Goal: Task Accomplishment & Management: Manage account settings

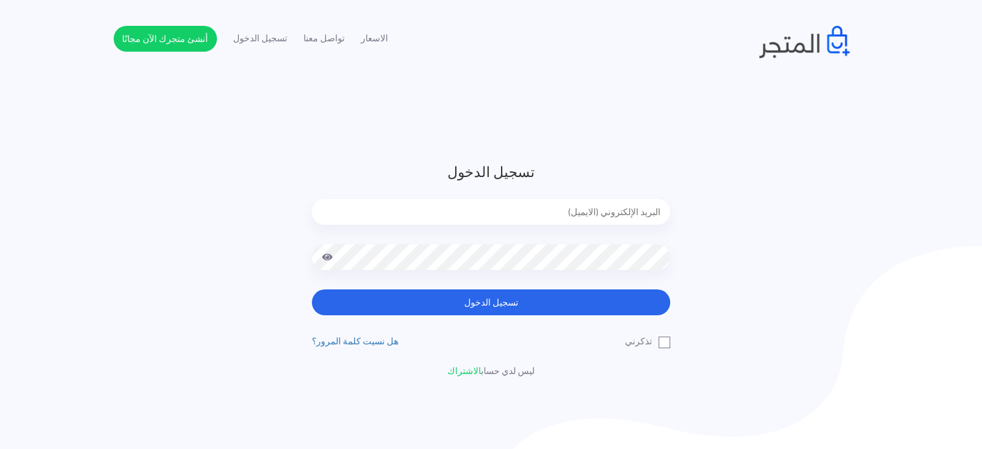
click at [631, 205] on input "email" at bounding box center [491, 212] width 358 height 26
type input "[EMAIL_ADDRESS][DOMAIN_NAME]"
click at [312, 289] on button "تسجيل الدخول" at bounding box center [491, 302] width 358 height 26
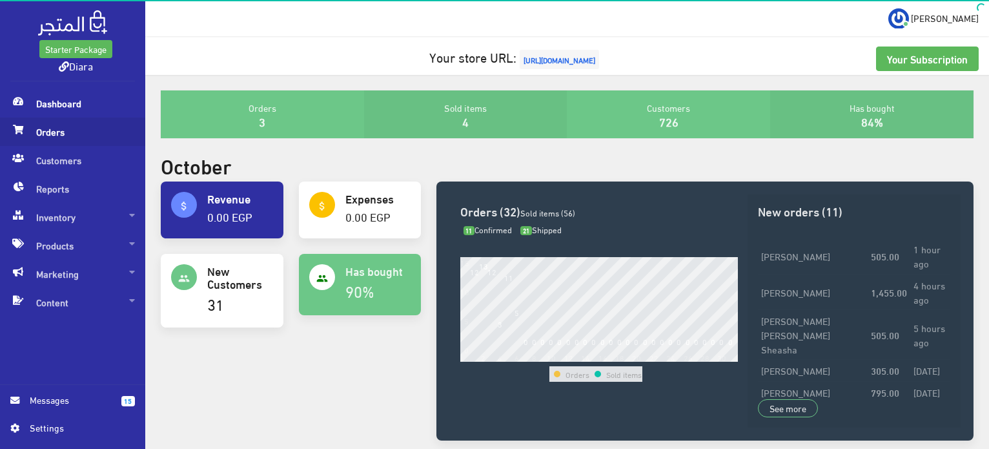
click at [20, 136] on span at bounding box center [17, 129] width 15 height 23
